Goal: Transaction & Acquisition: Purchase product/service

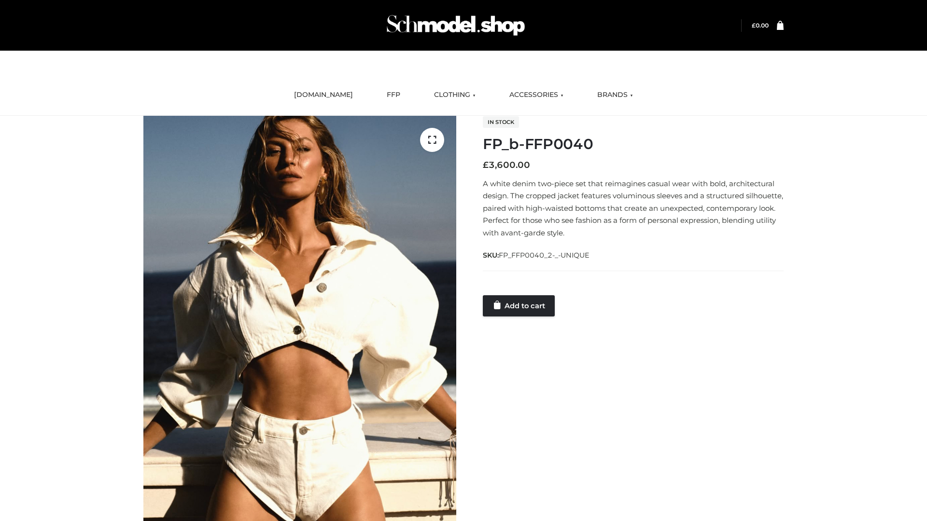
click at [519, 306] on link "Add to cart" at bounding box center [519, 305] width 72 height 21
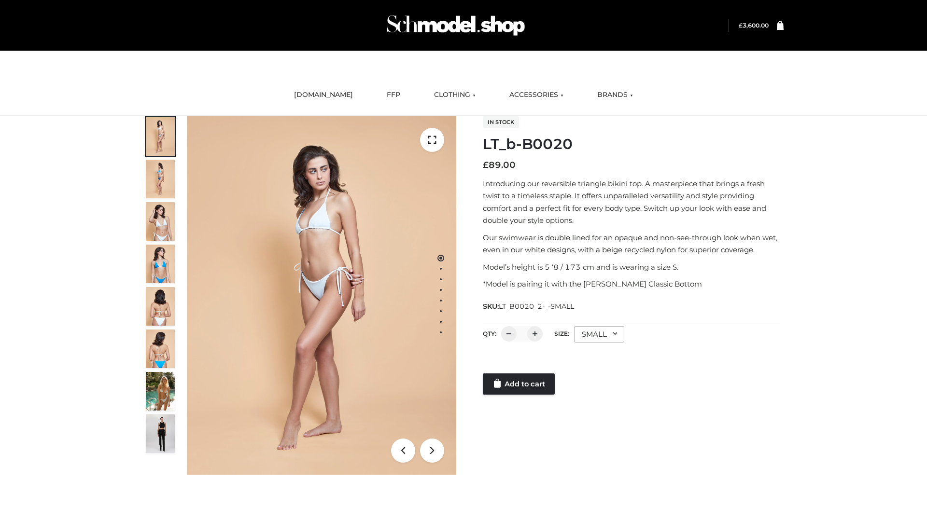
click at [519, 384] on link "Add to cart" at bounding box center [519, 384] width 72 height 21
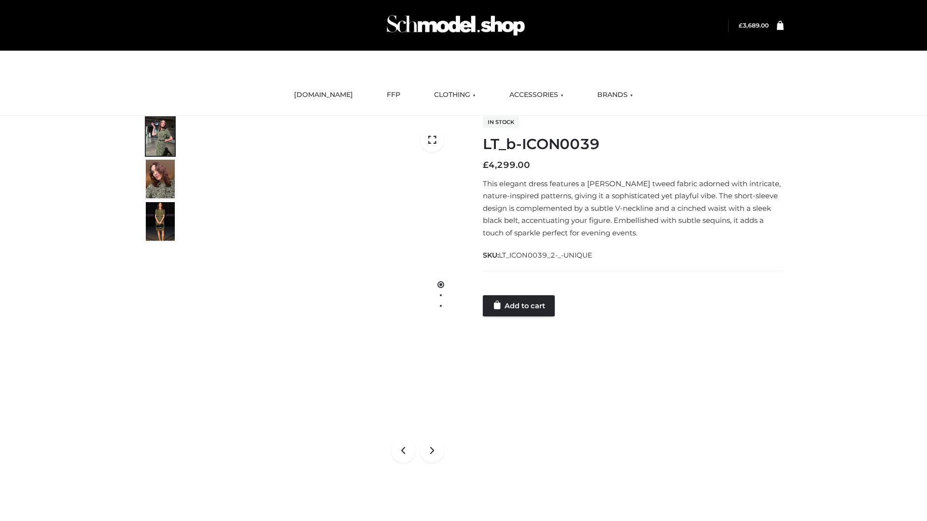
click at [519, 306] on link "Add to cart" at bounding box center [519, 305] width 72 height 21
